Goal: Task Accomplishment & Management: Complete application form

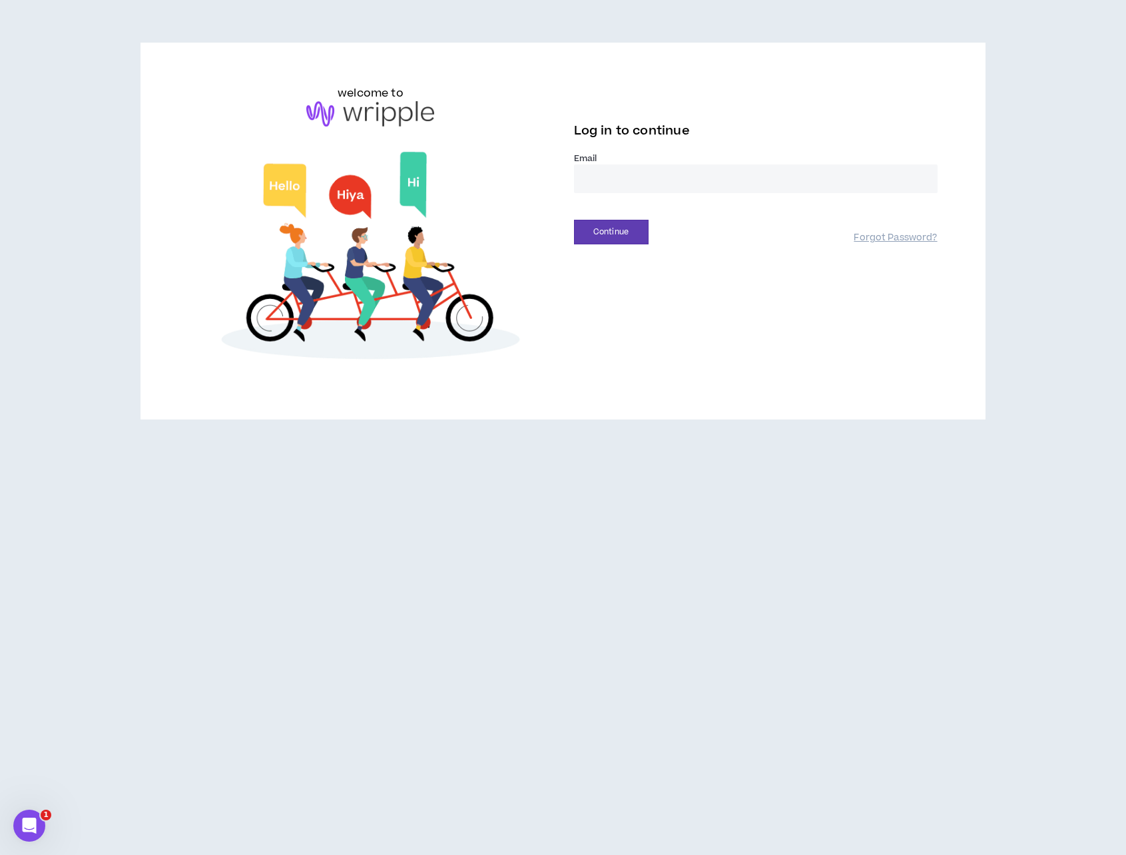
click at [711, 178] on input "email" at bounding box center [756, 179] width 364 height 29
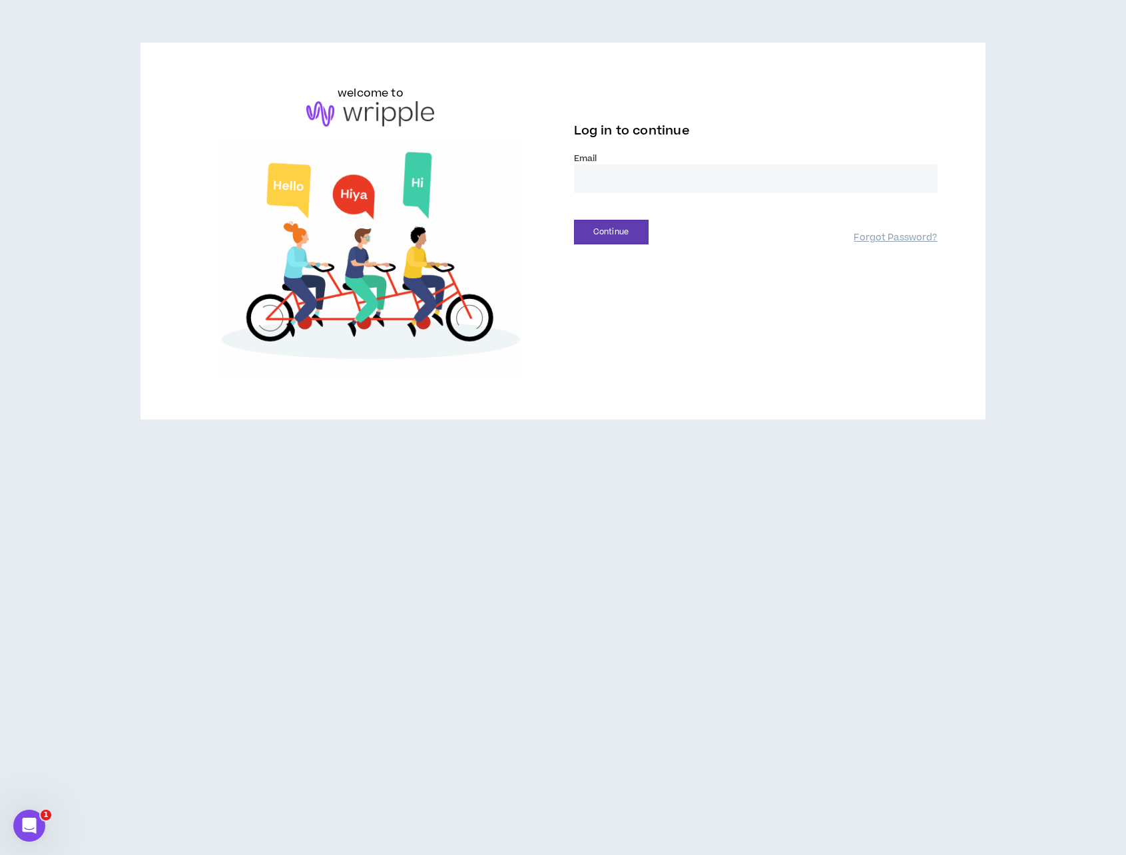
type input "**********"
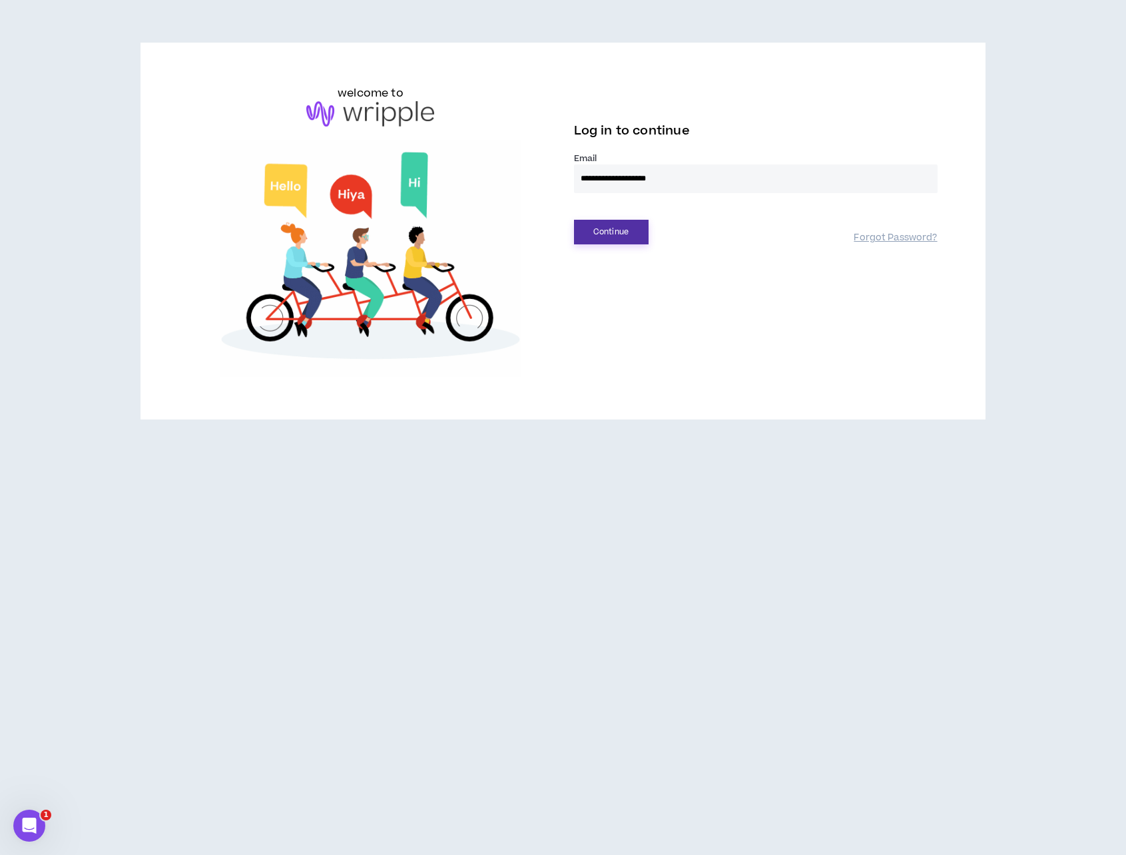
click at [604, 232] on button "Continue" at bounding box center [611, 232] width 75 height 25
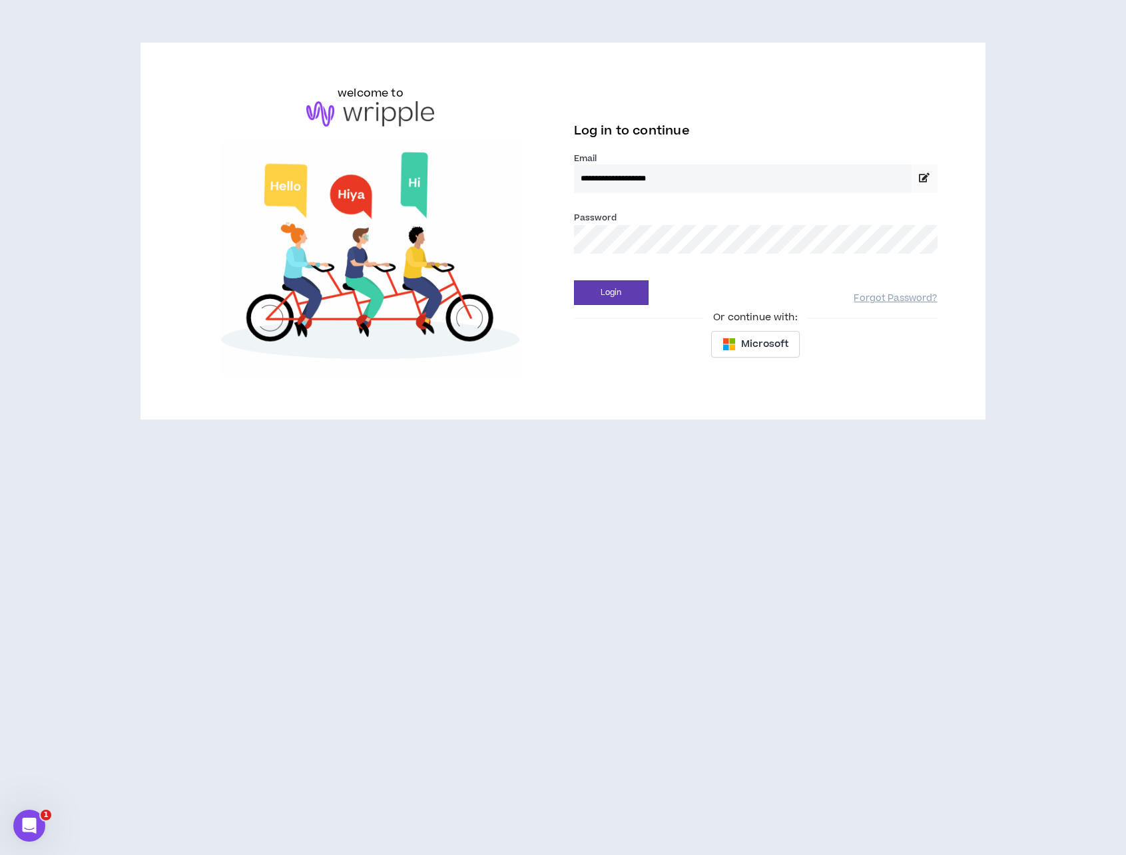
drag, startPoint x: 615, startPoint y: 306, endPoint x: 615, endPoint y: 296, distance: 10.0
click at [615, 306] on div "**********" at bounding box center [755, 225] width 385 height 280
click at [615, 291] on button "Login" at bounding box center [611, 292] width 75 height 25
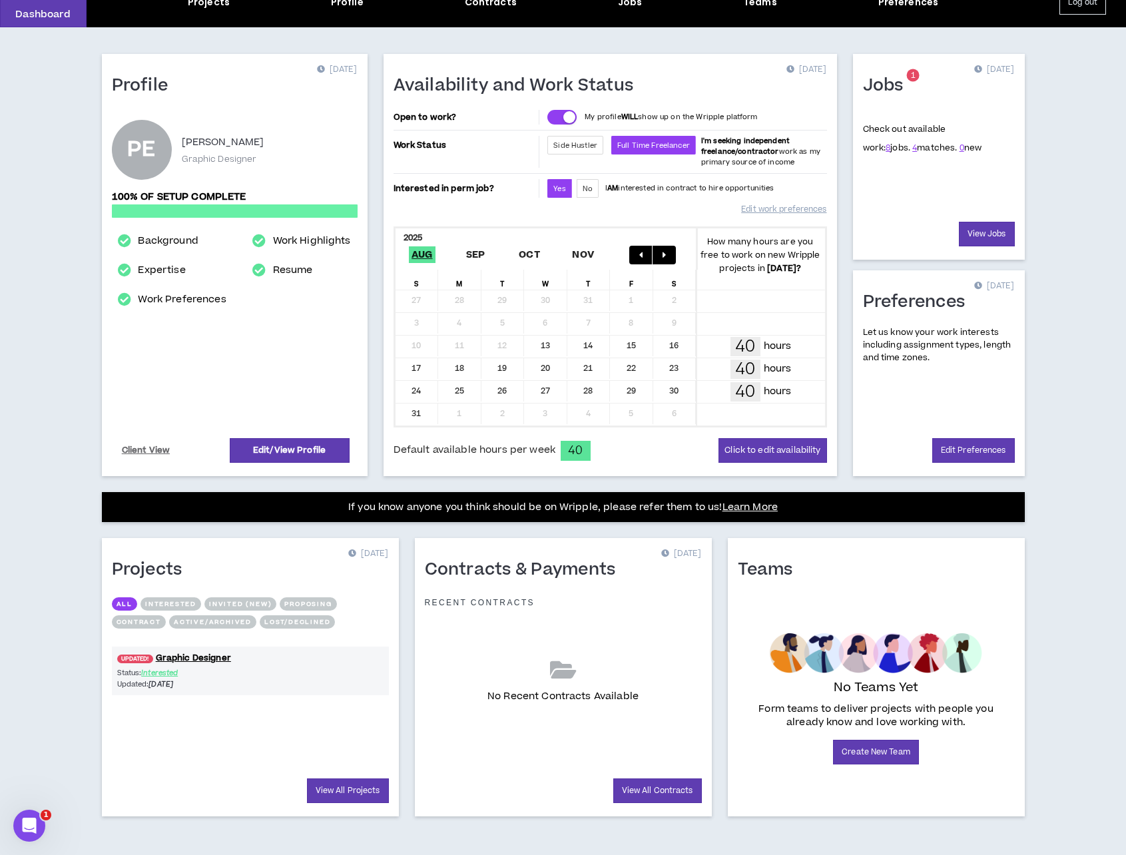
scroll to position [67, 0]
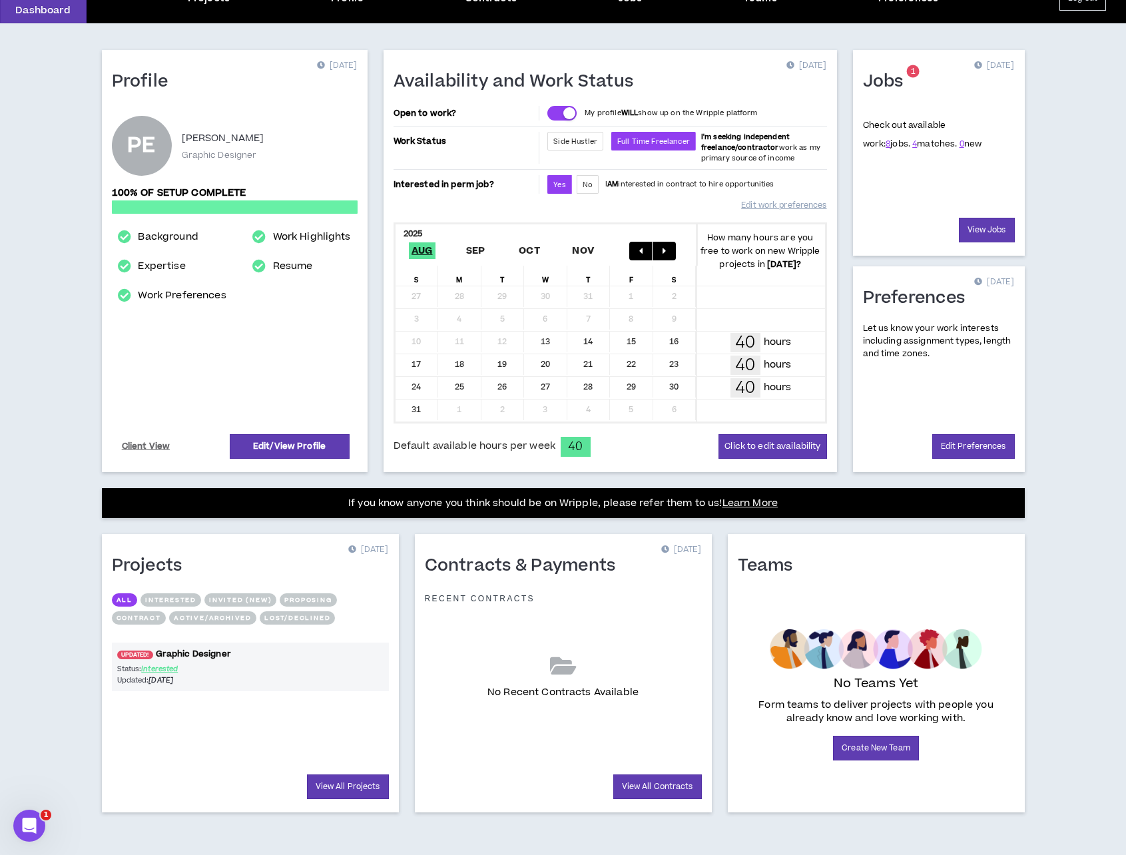
click at [196, 654] on link "UPDATED! Graphic Designer" at bounding box center [250, 654] width 277 height 13
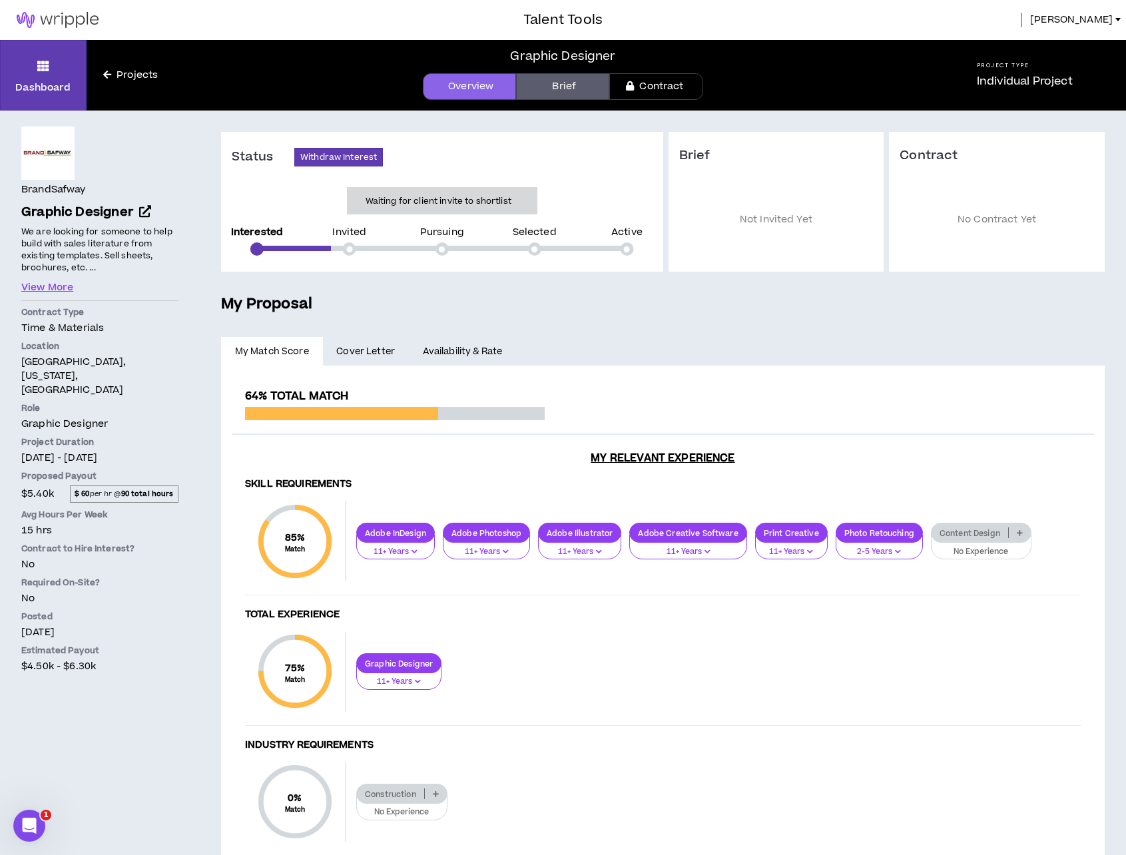
click at [357, 348] on span "Cover Letter" at bounding box center [365, 351] width 59 height 15
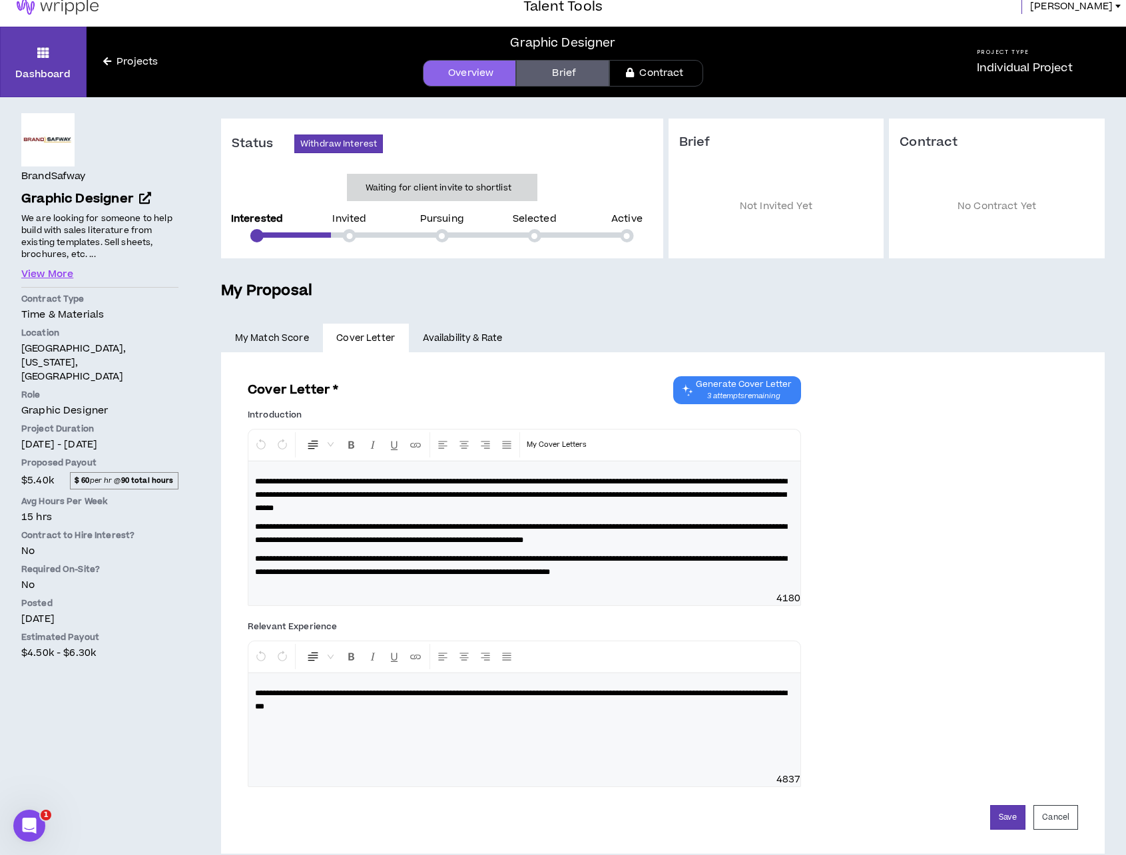
scroll to position [33, 0]
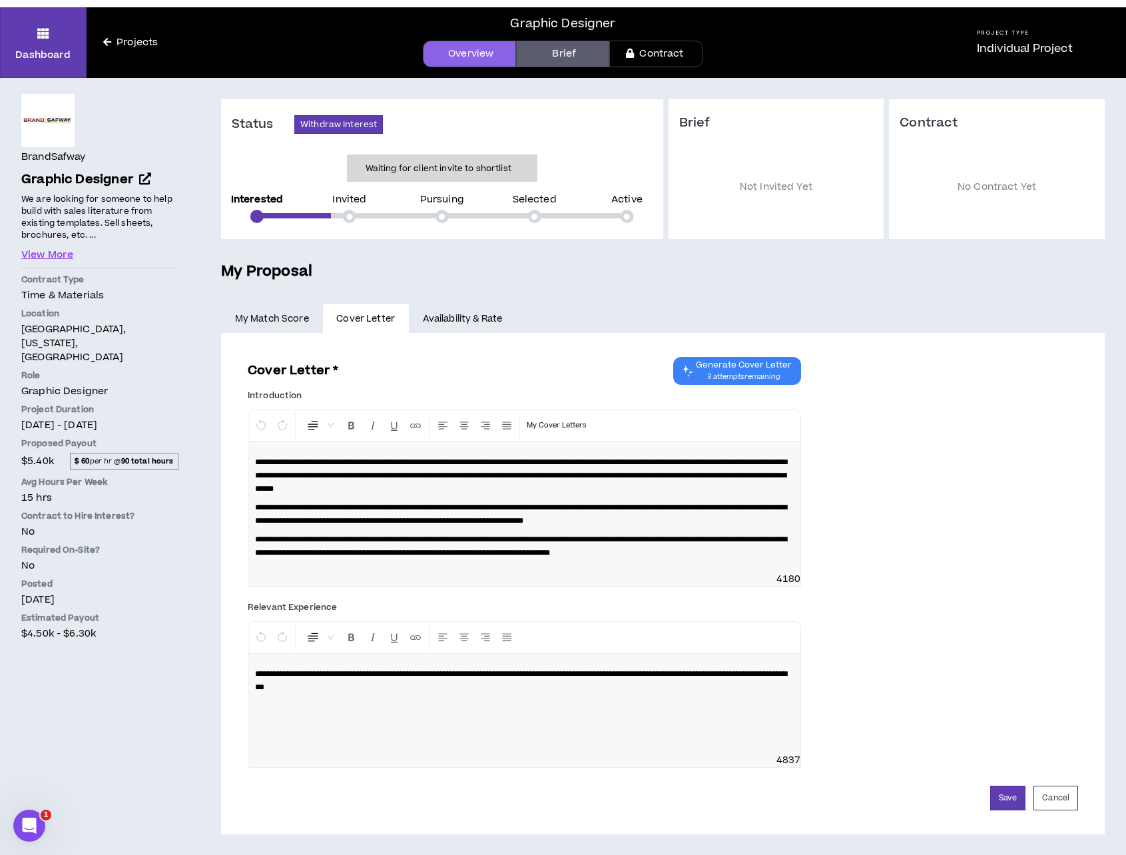
click at [482, 317] on link "Availability & Rate" at bounding box center [462, 318] width 107 height 29
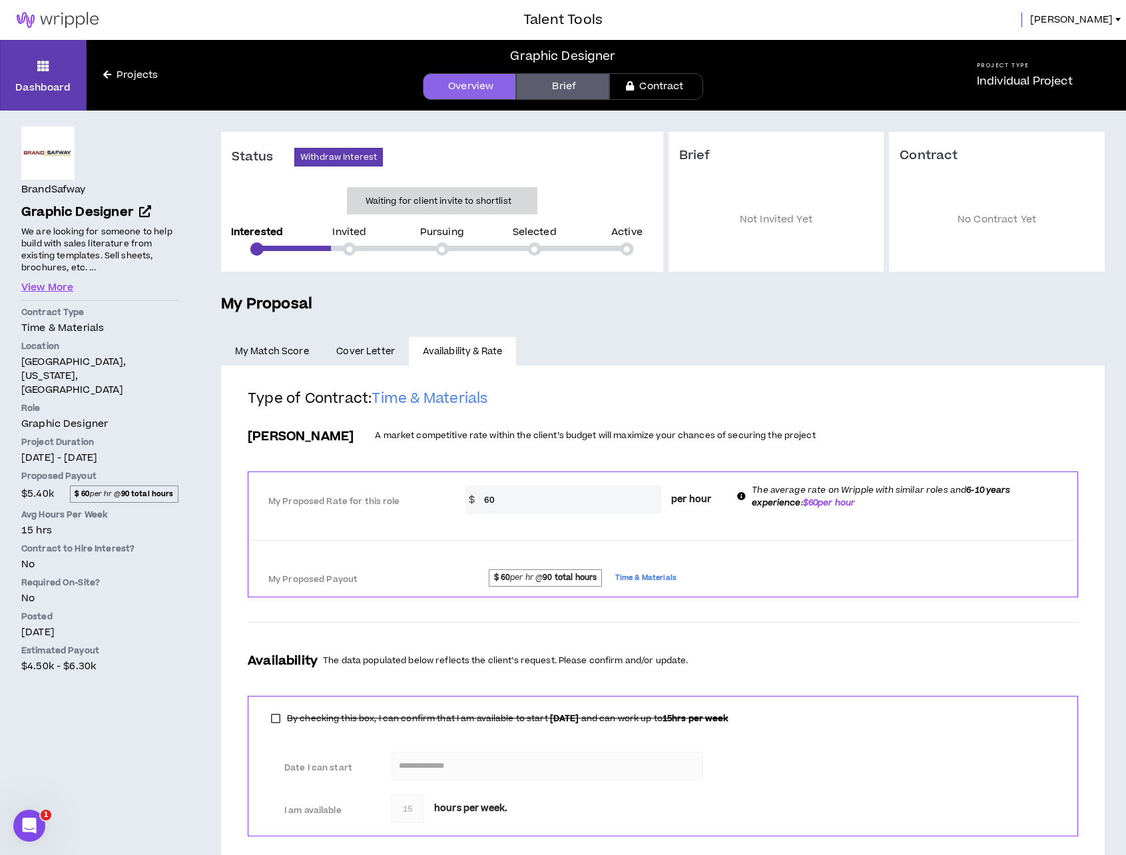
click at [574, 91] on link "Brief" at bounding box center [562, 86] width 93 height 27
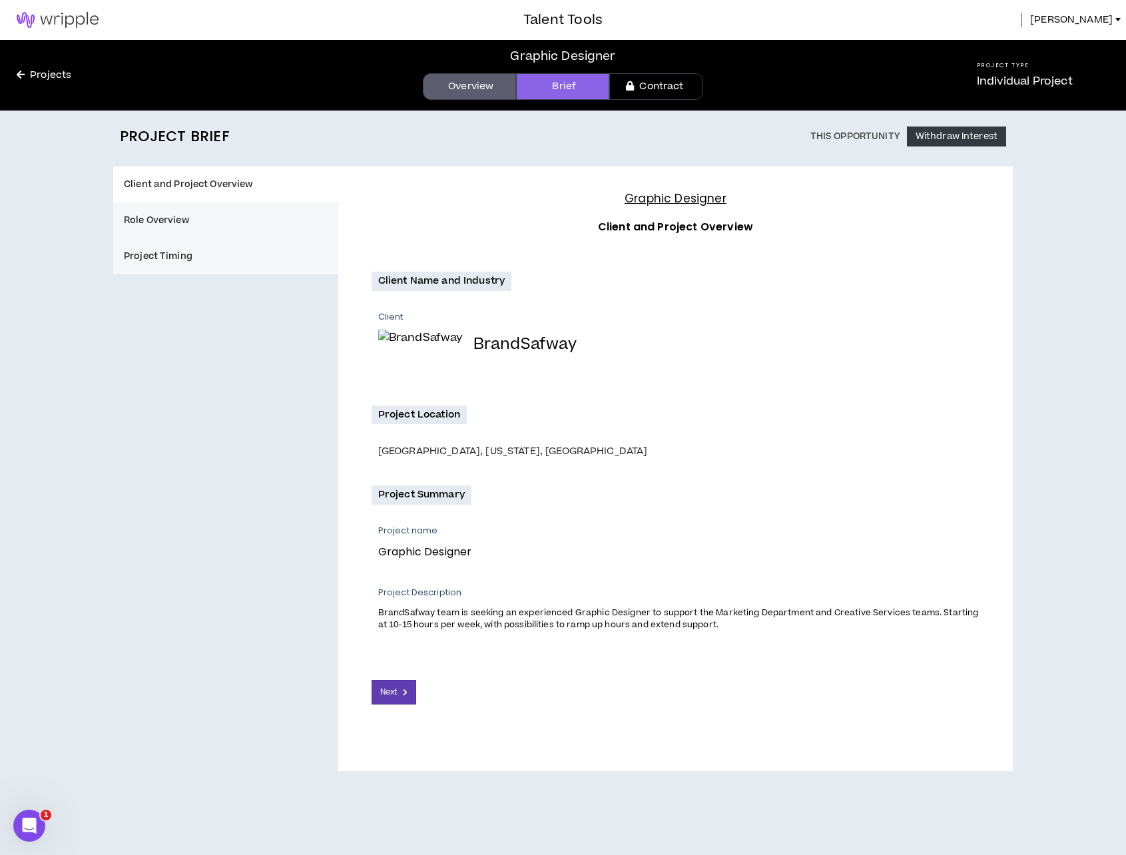
click at [173, 222] on button "Role Overview" at bounding box center [225, 220] width 225 height 36
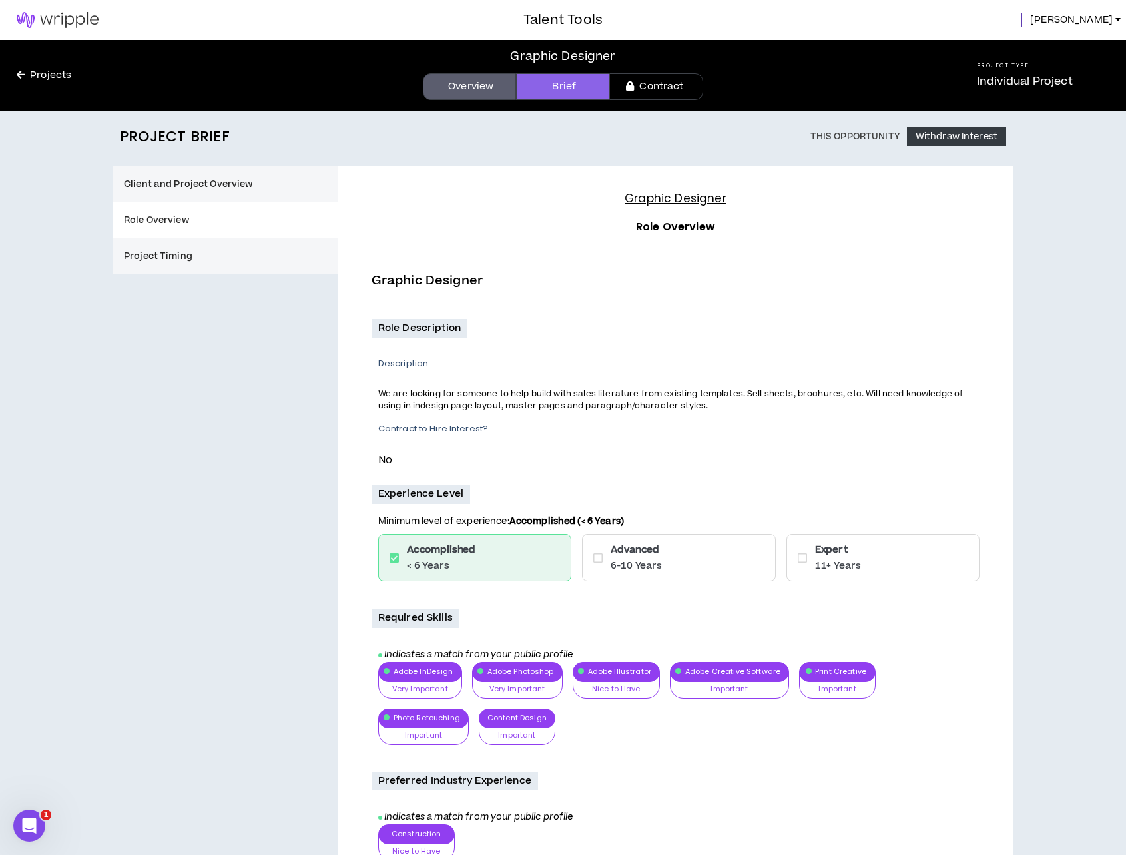
click at [156, 256] on button "Project Timing" at bounding box center [225, 256] width 225 height 36
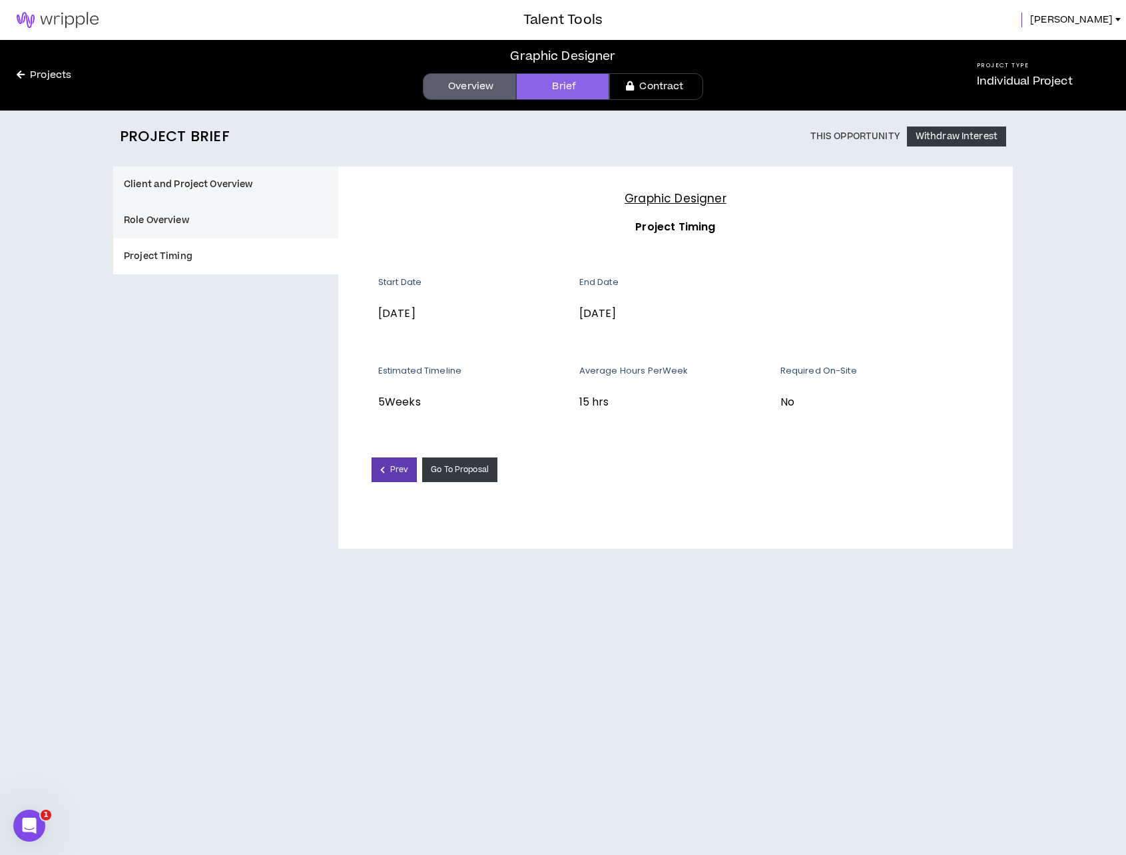
click at [469, 87] on link "Overview" at bounding box center [469, 86] width 93 height 27
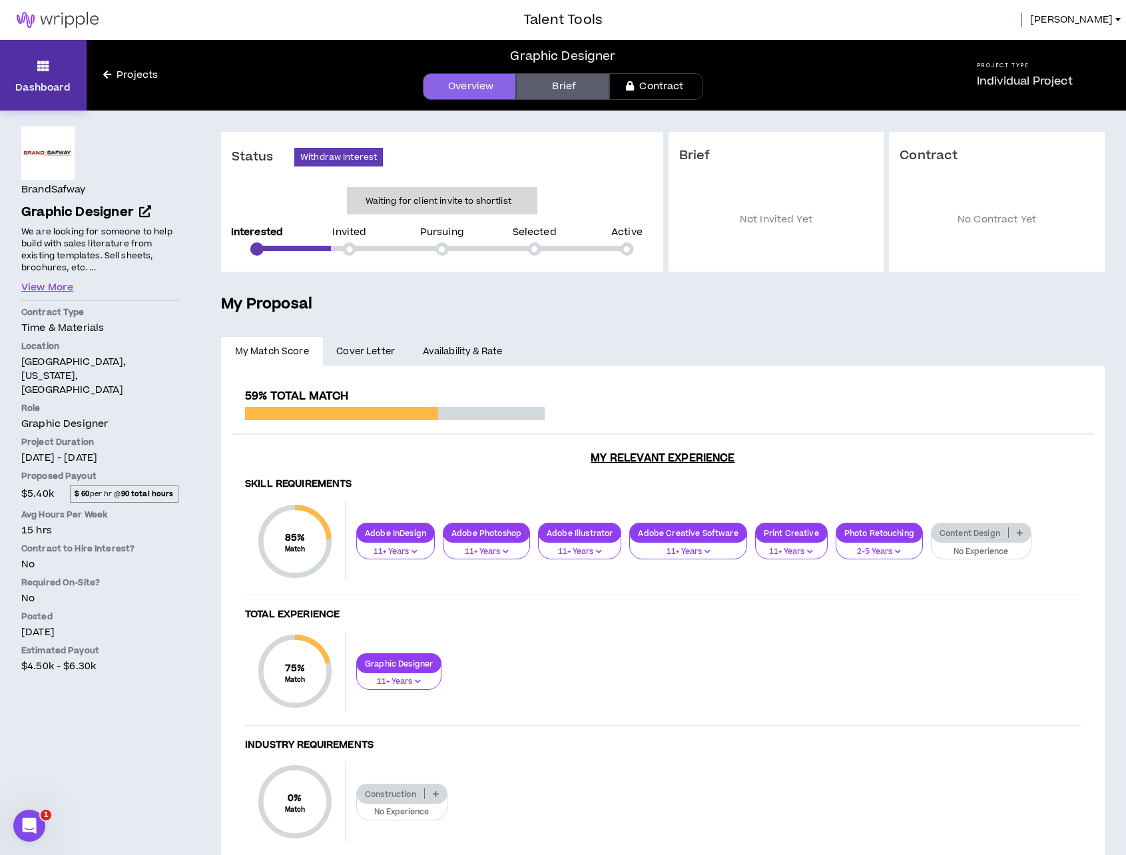
click at [39, 71] on icon at bounding box center [43, 66] width 12 height 19
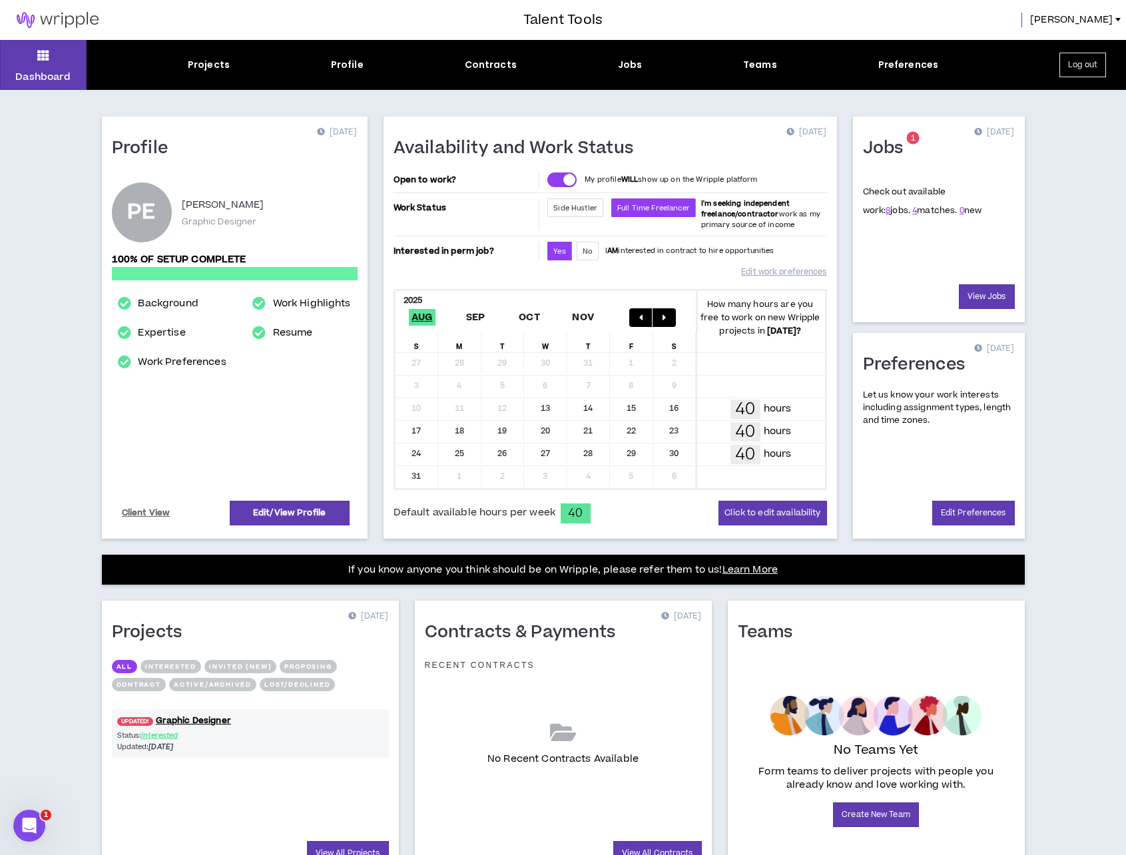
scroll to position [67, 0]
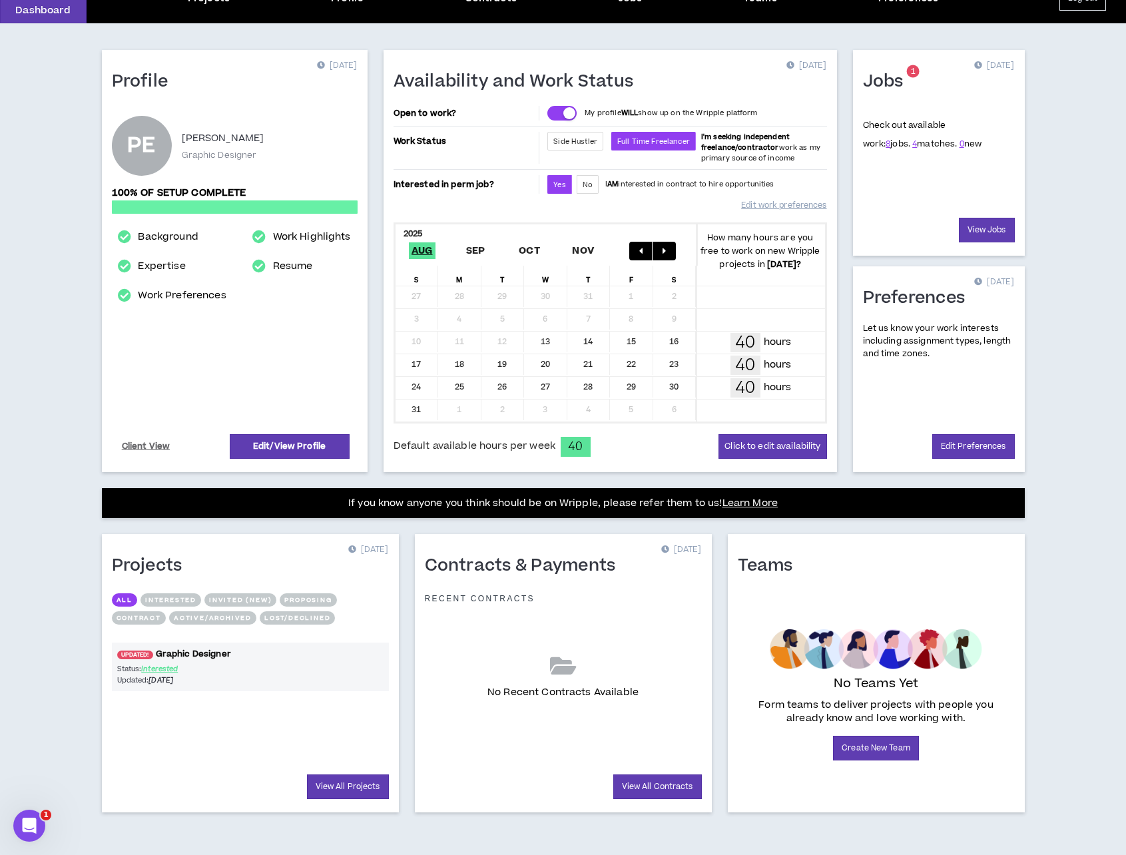
click at [133, 655] on span "UPDATED!" at bounding box center [135, 655] width 36 height 9
